Goal: Find specific page/section: Find specific page/section

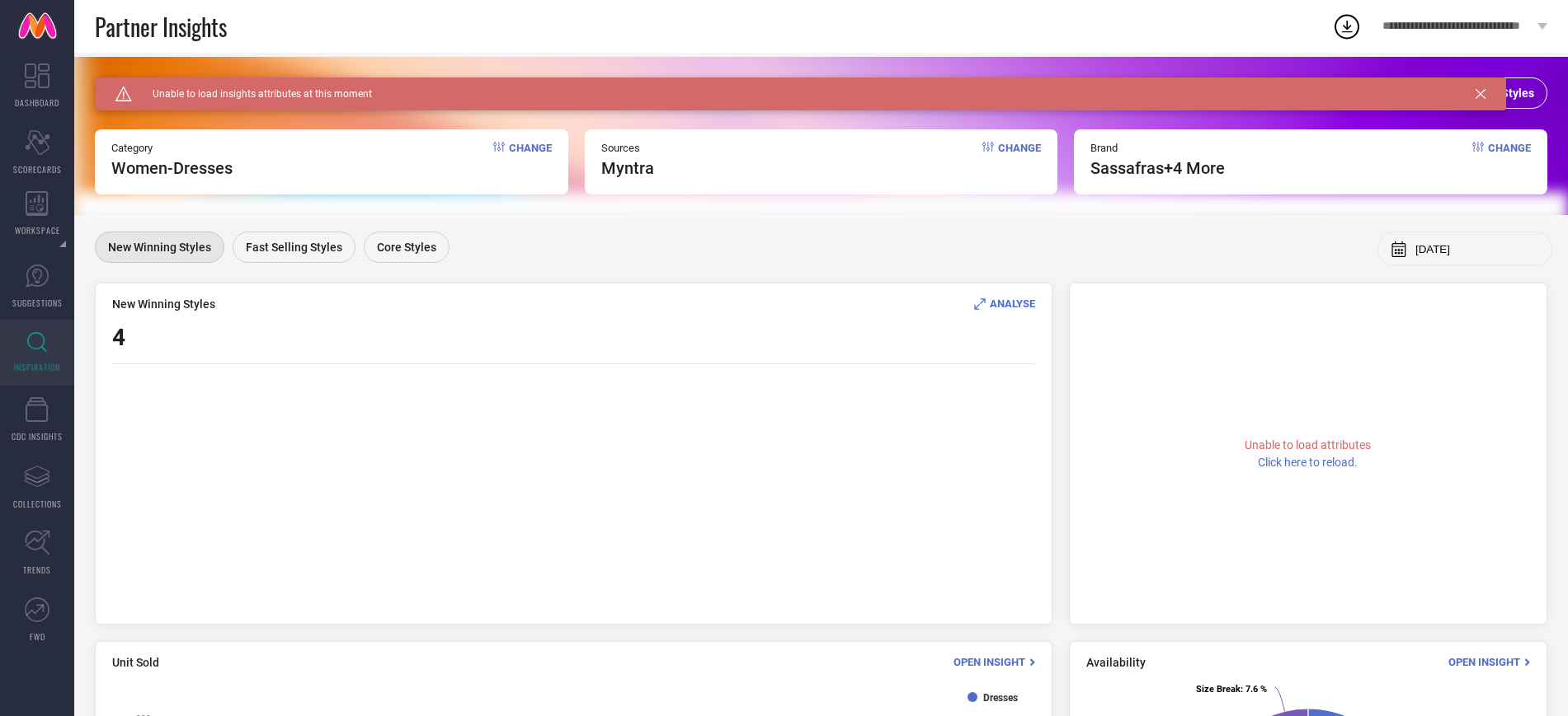
click at [1477, 92] on icon at bounding box center [1480, 94] width 10 height 10
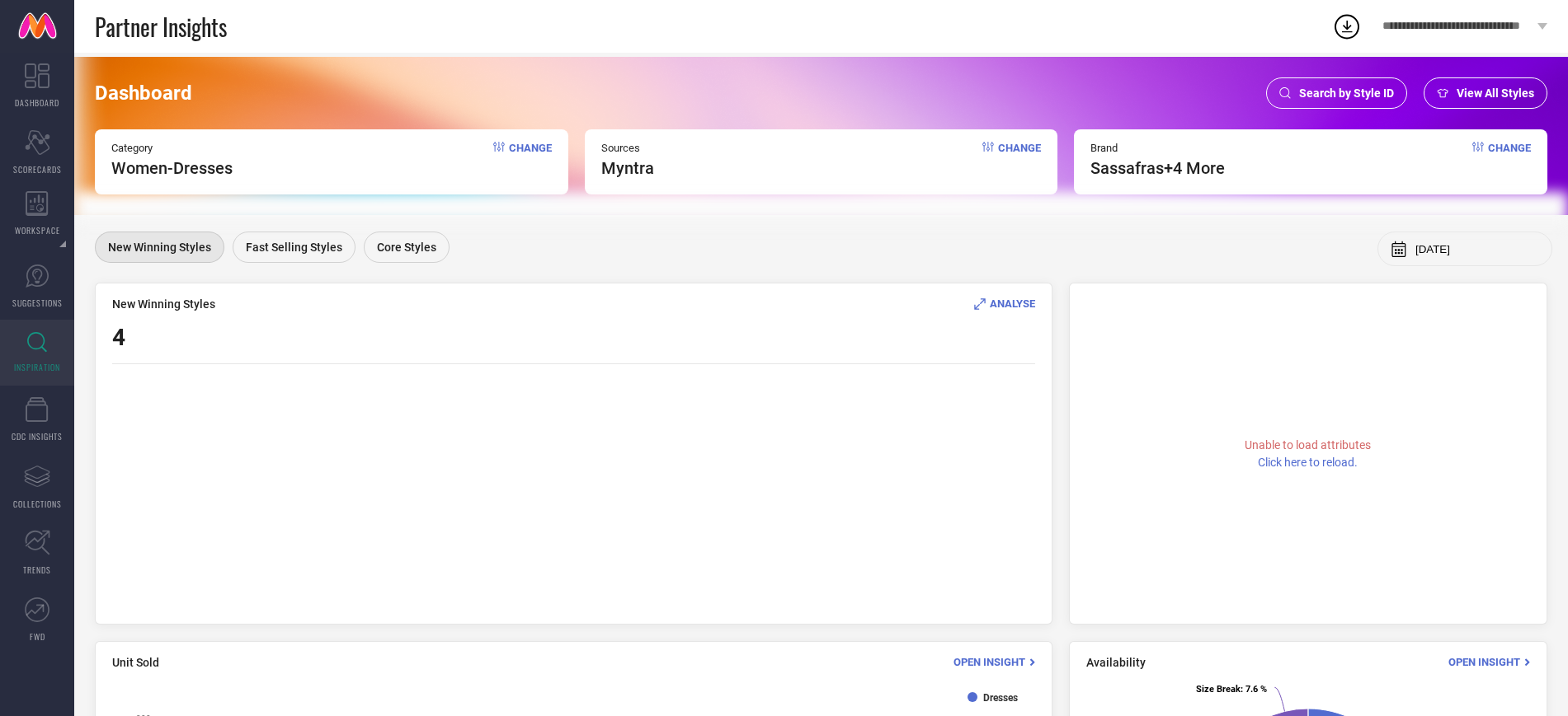
click at [1359, 87] on span "Search by Style ID" at bounding box center [1346, 93] width 95 height 13
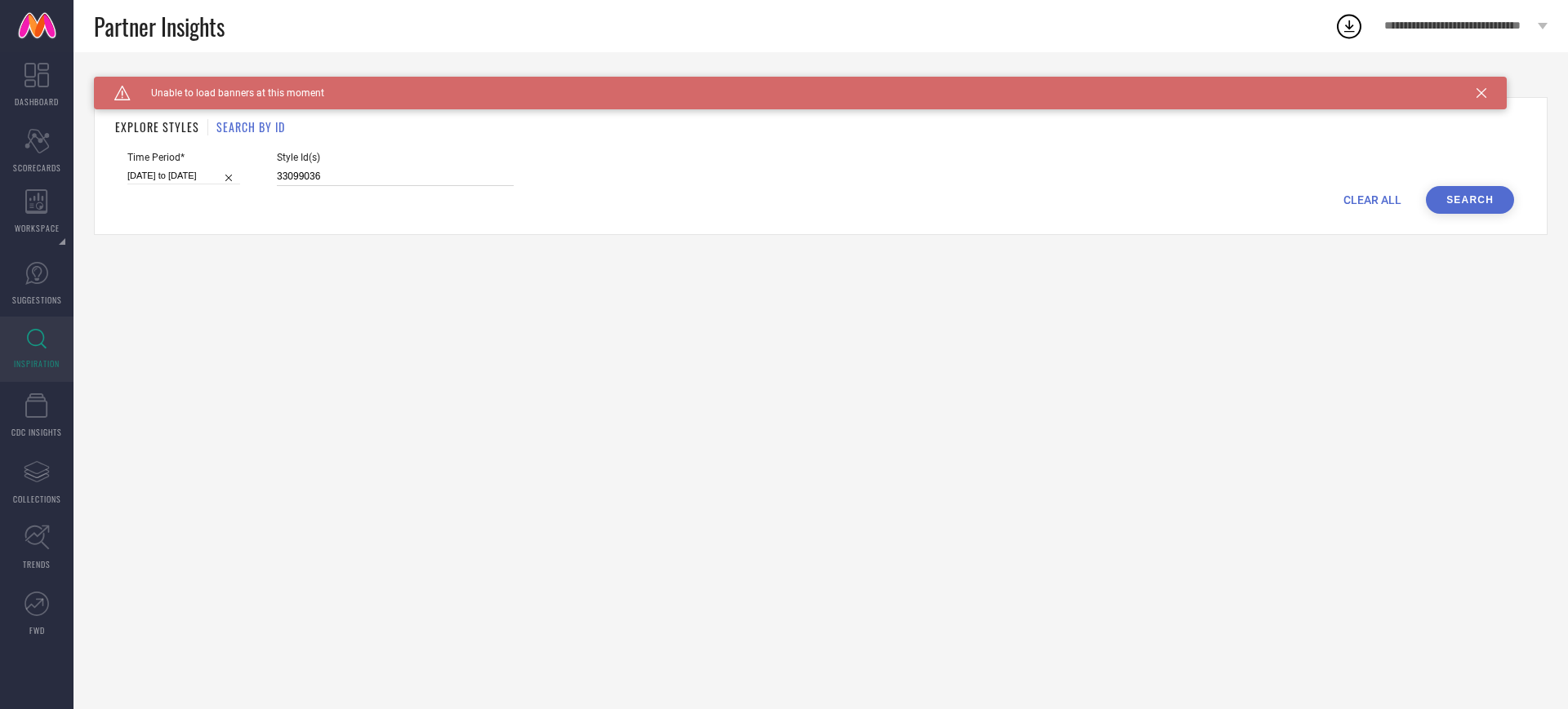
click at [414, 173] on input "33099036" at bounding box center [395, 176] width 236 height 19
paste input "2774225 13634244 34560076 16184892 13180132 13634236 33247790 34394836 33667196…"
type input "32774225 13634244 34560076 16184892 13180132 13634236 33247790 34394836 3366719…"
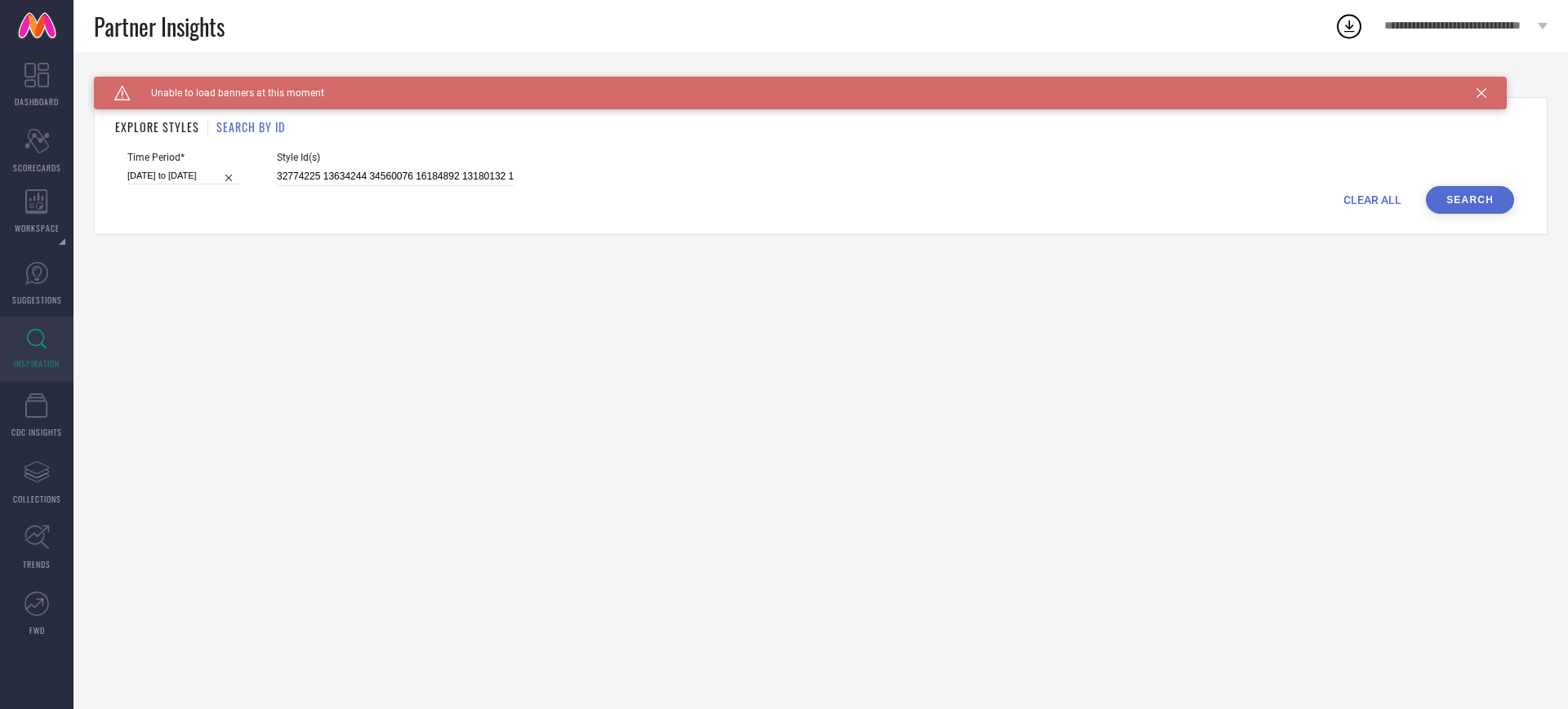
click at [1469, 209] on button "Search" at bounding box center [1469, 200] width 88 height 27
